Goal: Transaction & Acquisition: Obtain resource

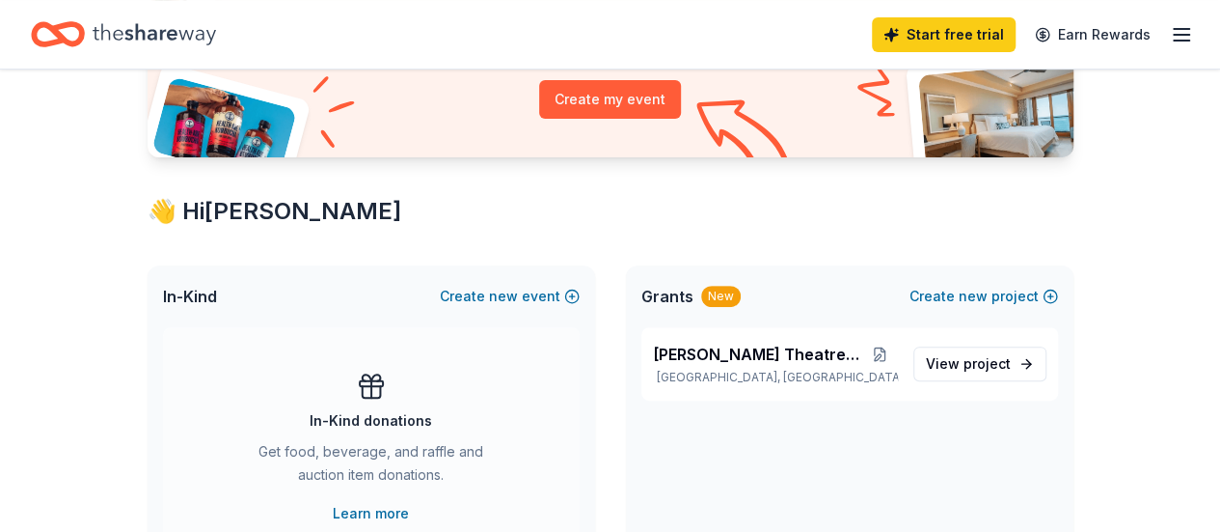
scroll to position [231, 0]
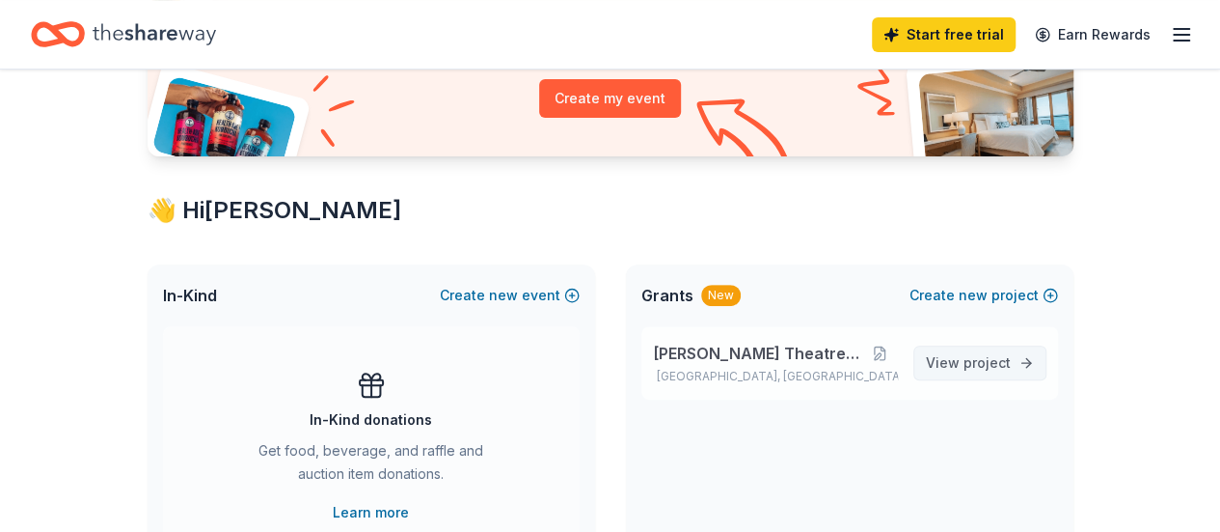
click at [966, 378] on link "View project" at bounding box center [980, 362] width 133 height 35
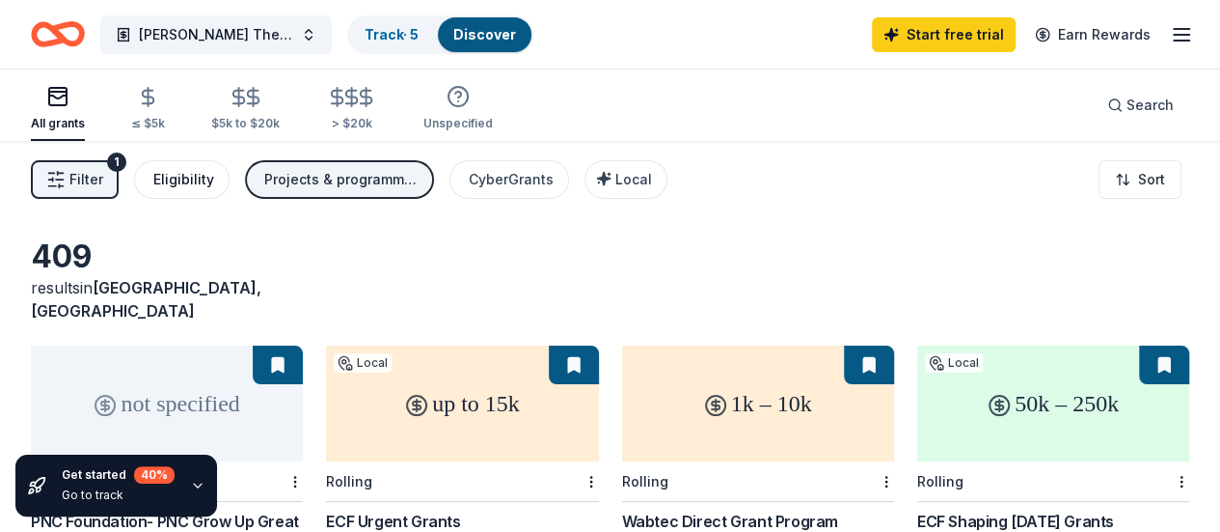
click at [214, 189] on div "Eligibility" at bounding box center [183, 179] width 61 height 23
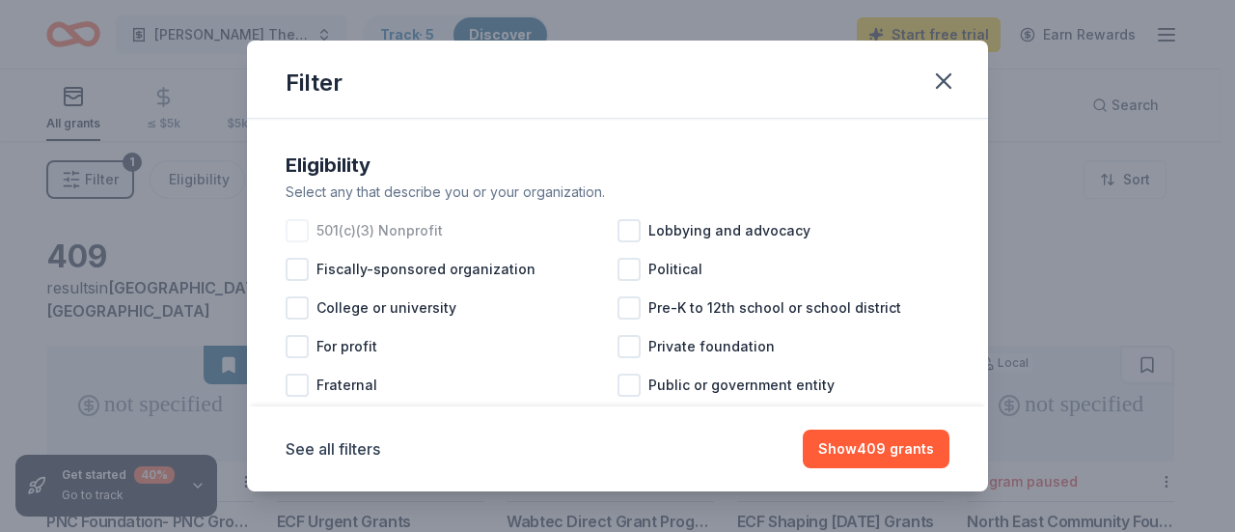
click at [305, 231] on div at bounding box center [297, 230] width 23 height 23
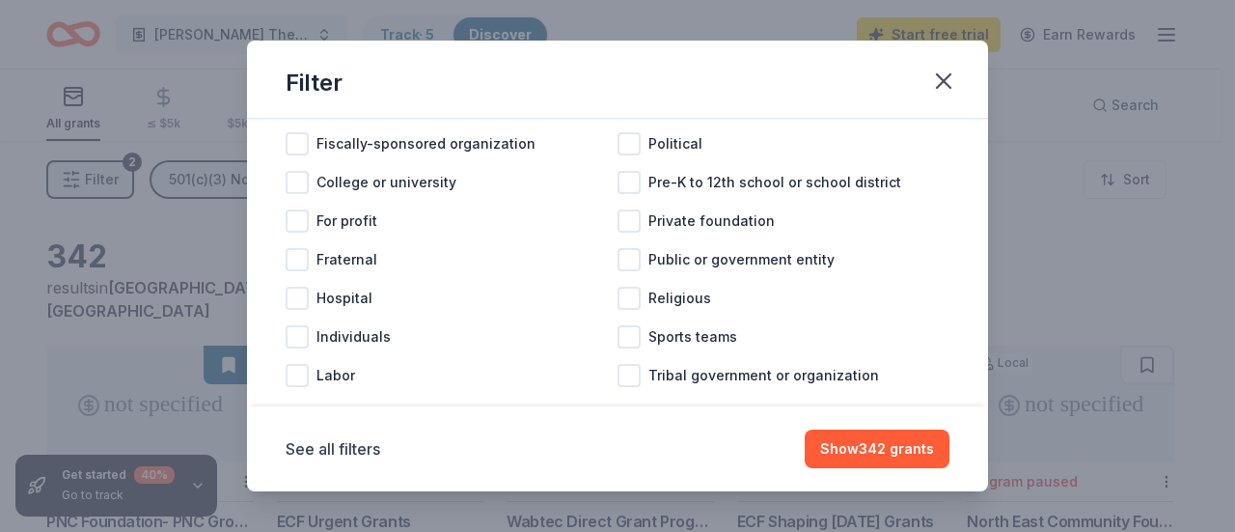
scroll to position [124, 0]
click at [289, 183] on div at bounding box center [297, 183] width 23 height 23
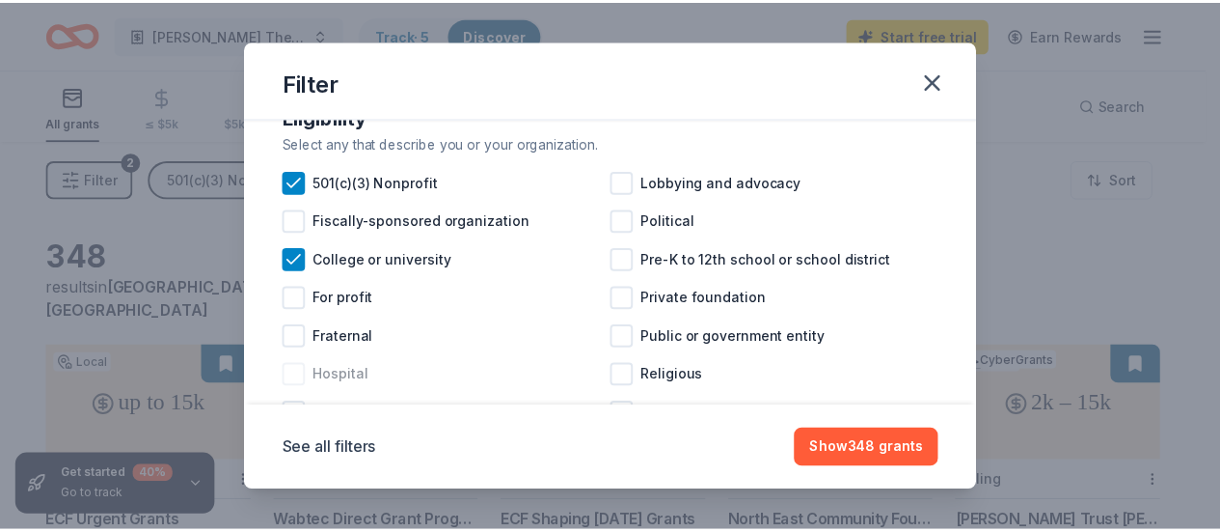
scroll to position [72, 0]
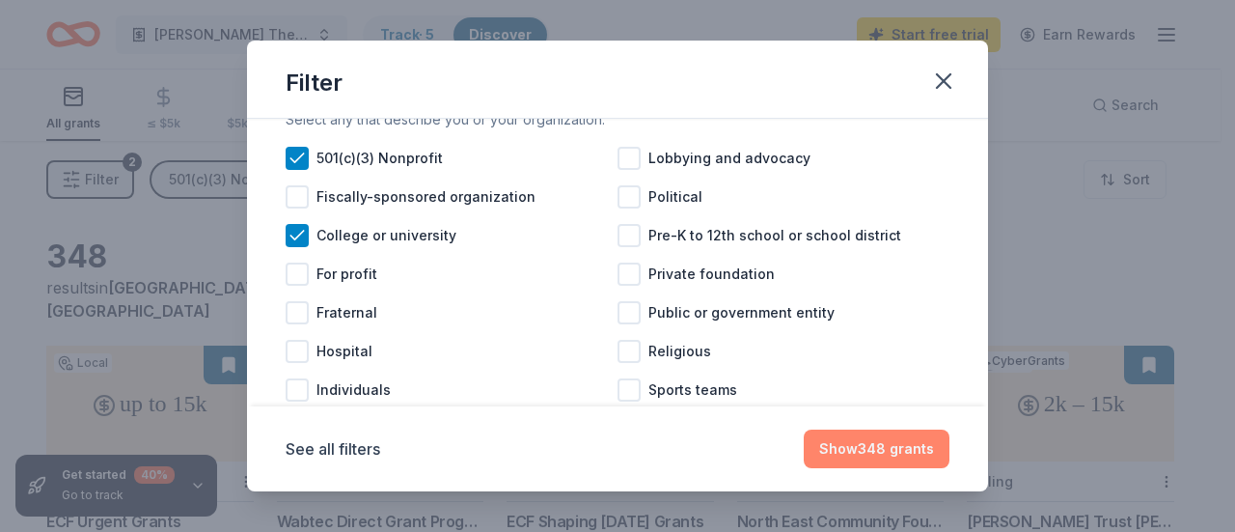
click at [838, 443] on button "Show 348 grants" at bounding box center [877, 448] width 146 height 39
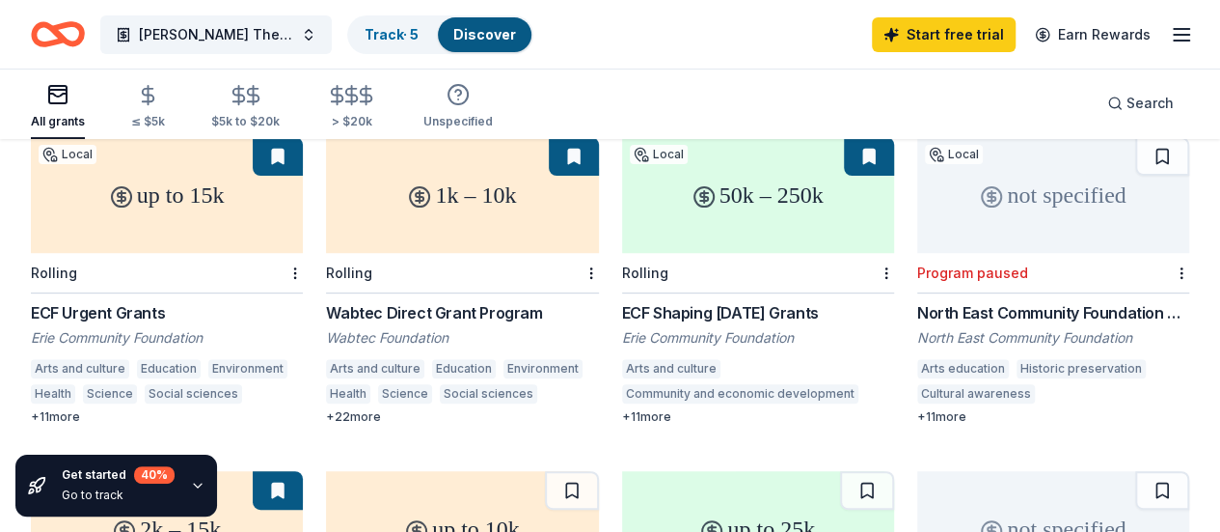
scroll to position [210, 0]
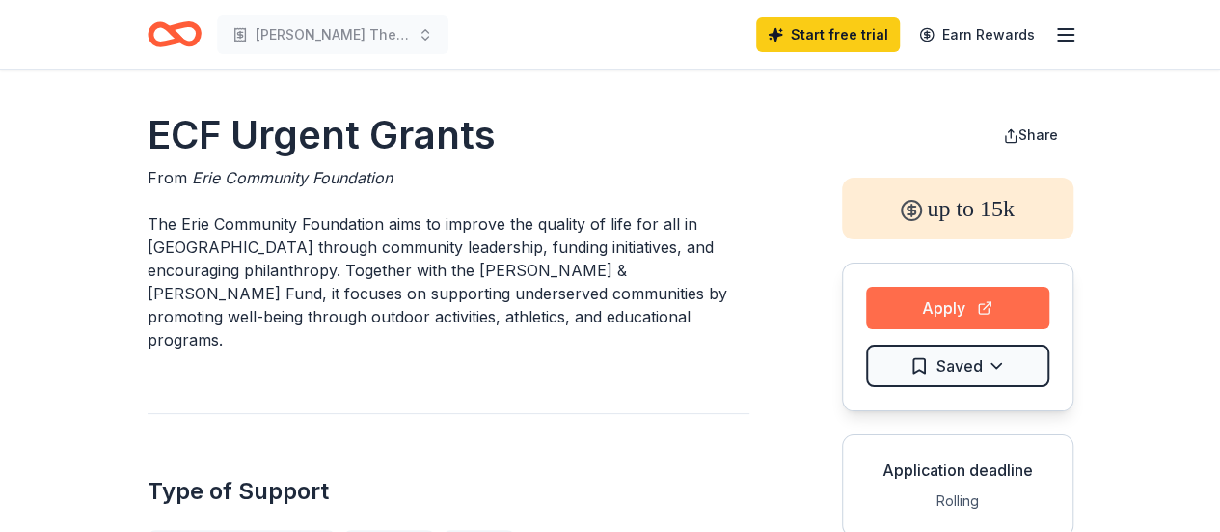
click at [1003, 312] on button "Apply" at bounding box center [957, 308] width 183 height 42
